Goal: Find contact information: Find contact information

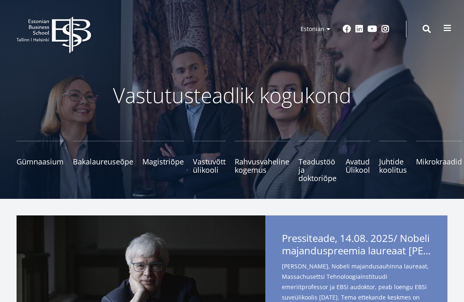
click at [446, 28] on span at bounding box center [448, 28] width 8 height 8
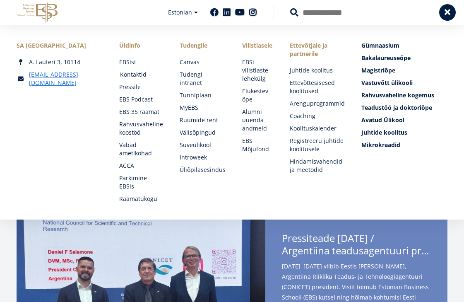
click at [133, 74] on link "Kontaktid" at bounding box center [142, 74] width 44 height 8
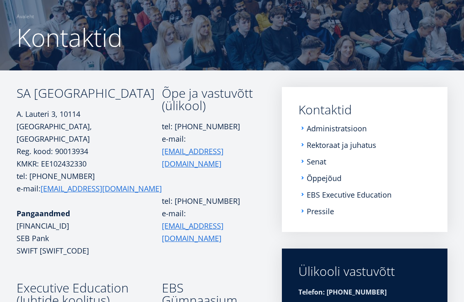
scroll to position [60, 0]
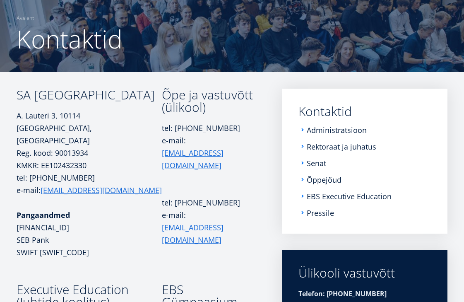
drag, startPoint x: 58, startPoint y: 103, endPoint x: 13, endPoint y: 89, distance: 47.3
click at [13, 89] on div "SA Estonian Business School A. [STREET_ADDRESS][GEOGRAPHIC_DATA] kood: 90013934…" at bounding box center [232, 256] width 464 height 335
copy div "SA [GEOGRAPHIC_DATA]"
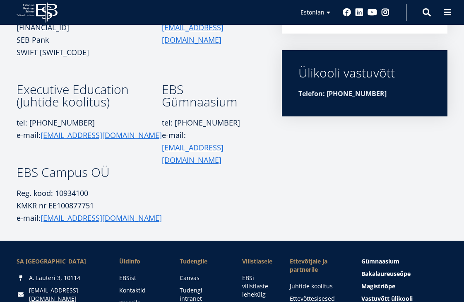
scroll to position [262, 0]
